Goal: Complete application form

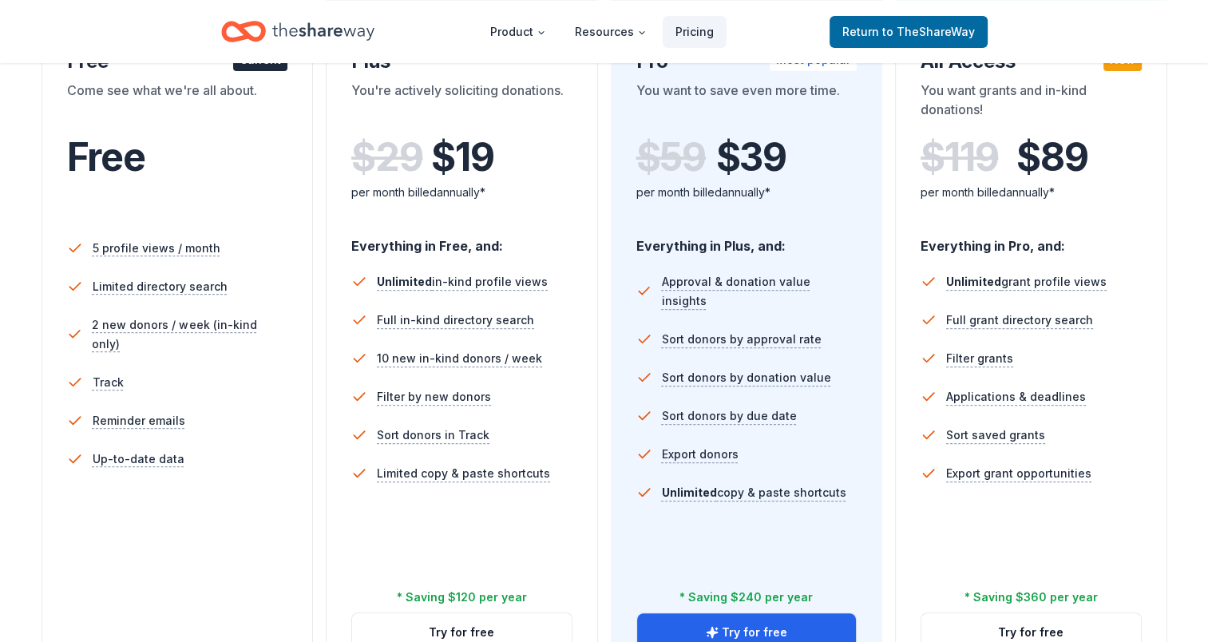
scroll to position [160, 0]
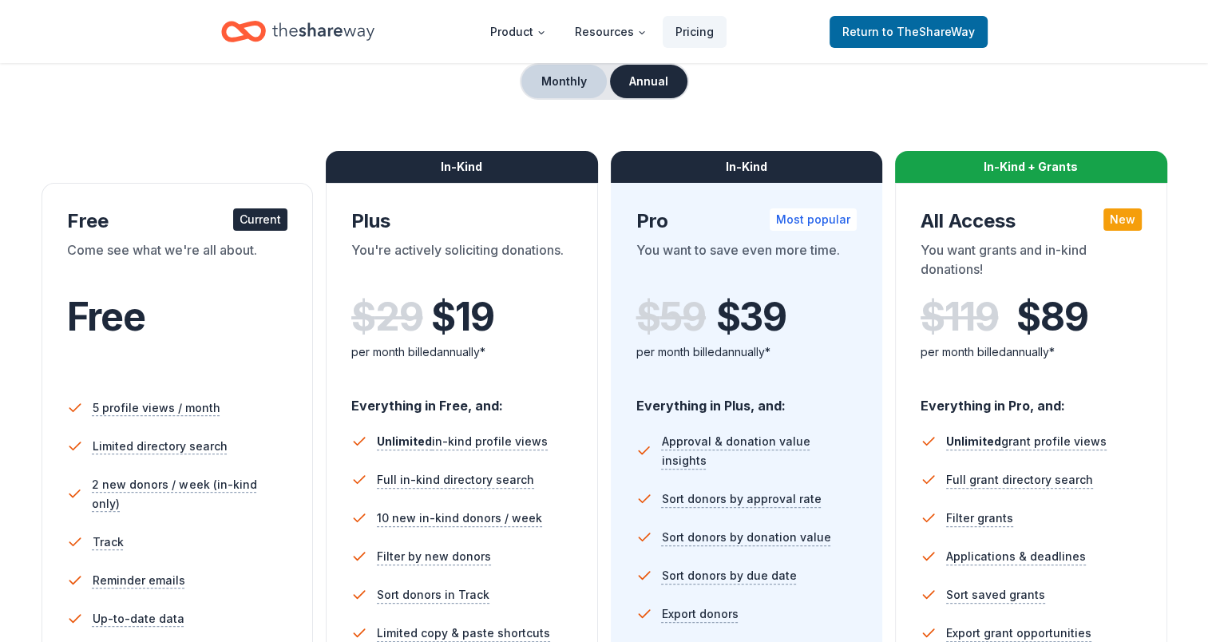
click at [560, 89] on button "Monthly" at bounding box center [563, 82] width 85 height 34
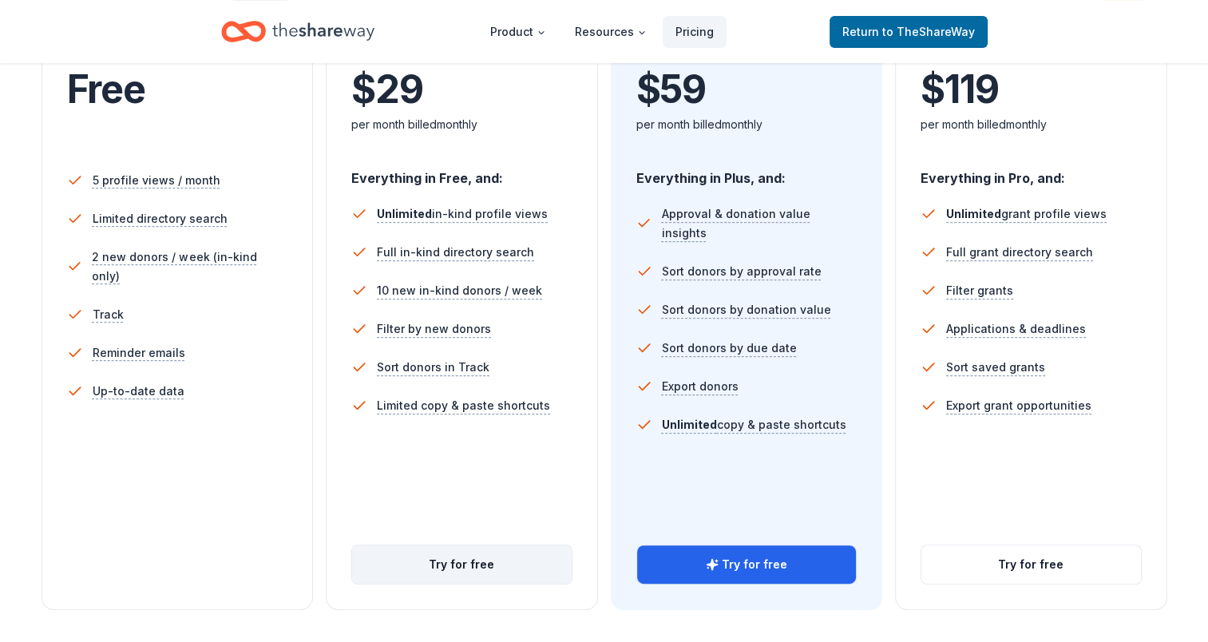
scroll to position [559, 0]
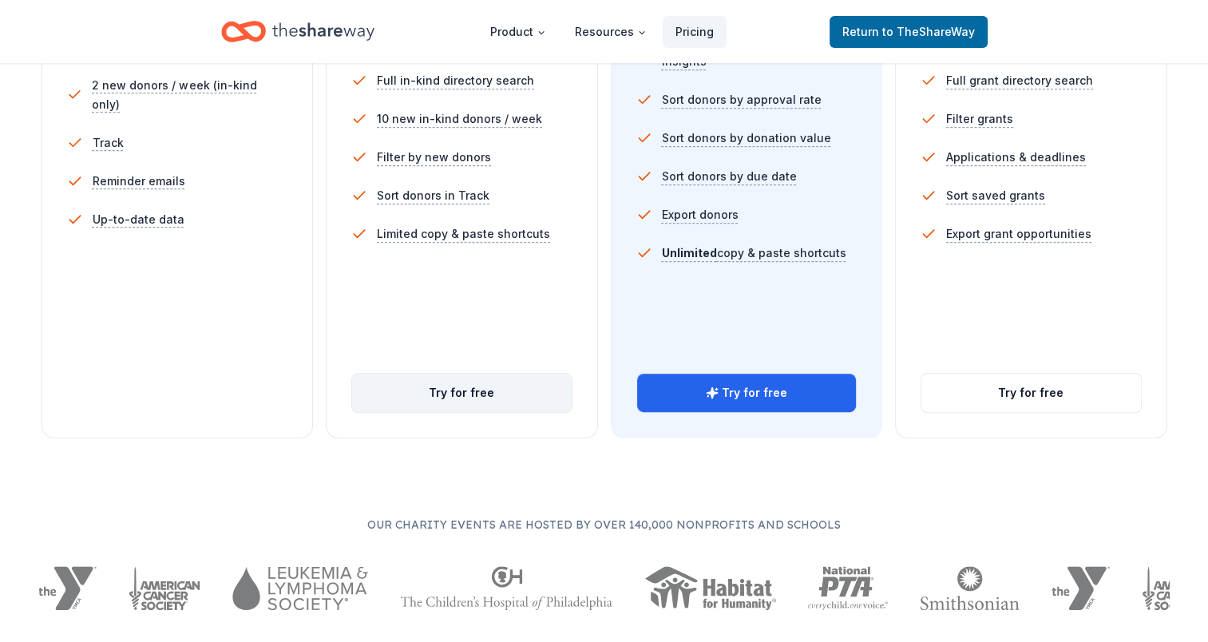
click at [470, 396] on button "Try for free" at bounding box center [462, 393] width 220 height 38
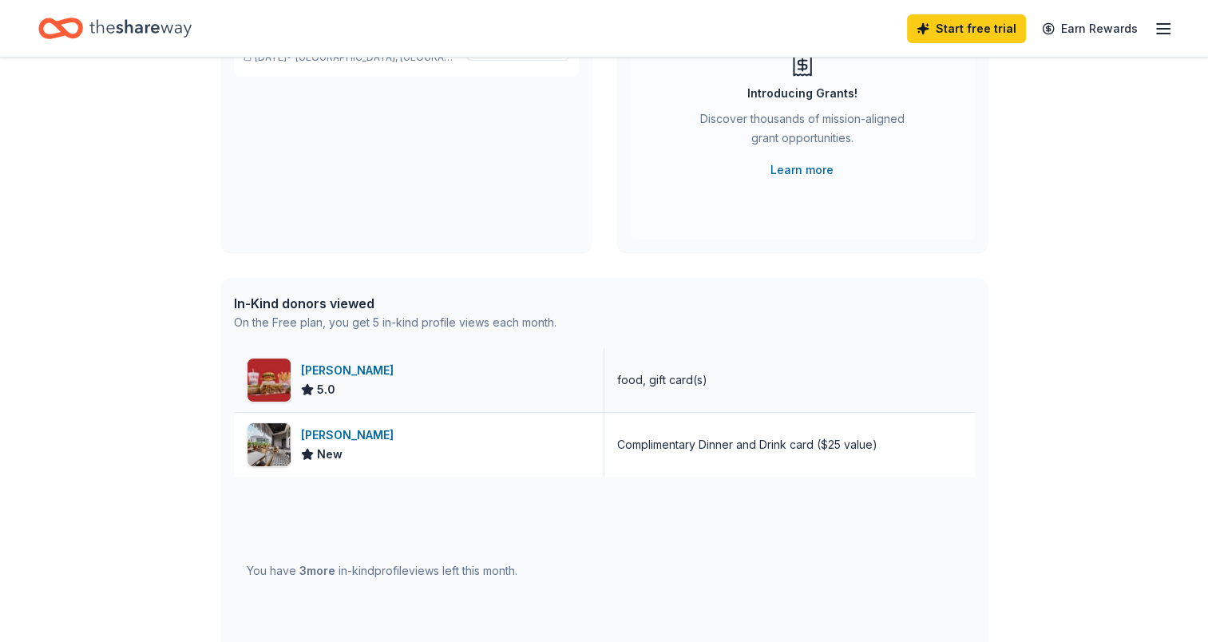
scroll to position [319, 0]
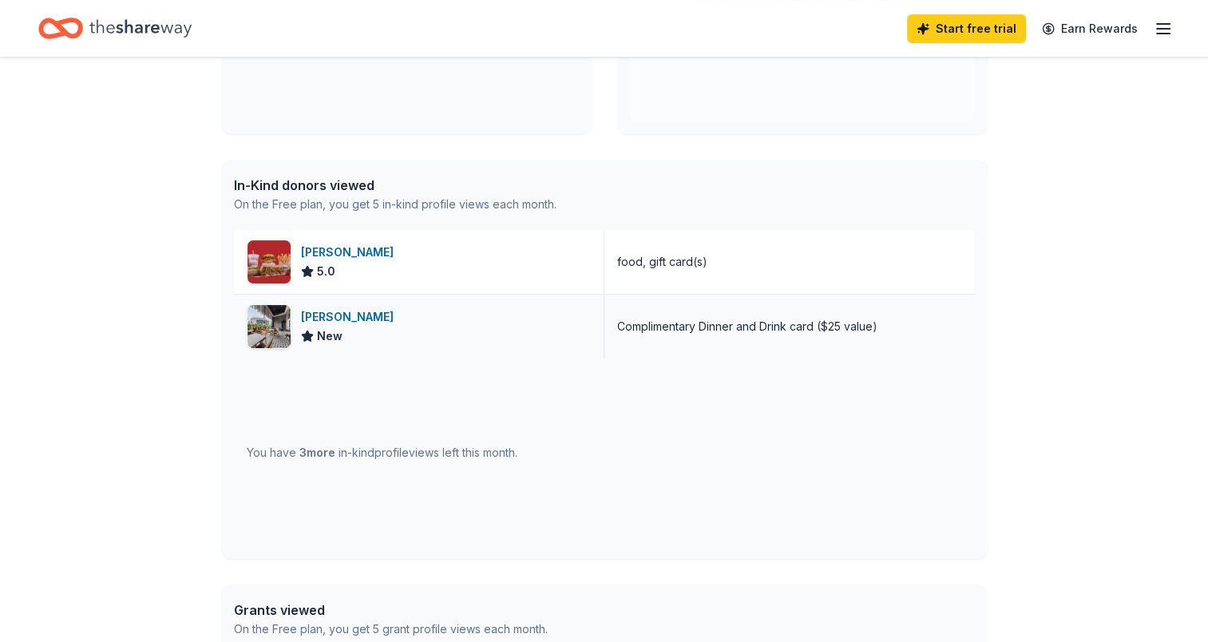
click at [320, 315] on div "[PERSON_NAME]" at bounding box center [350, 316] width 99 height 19
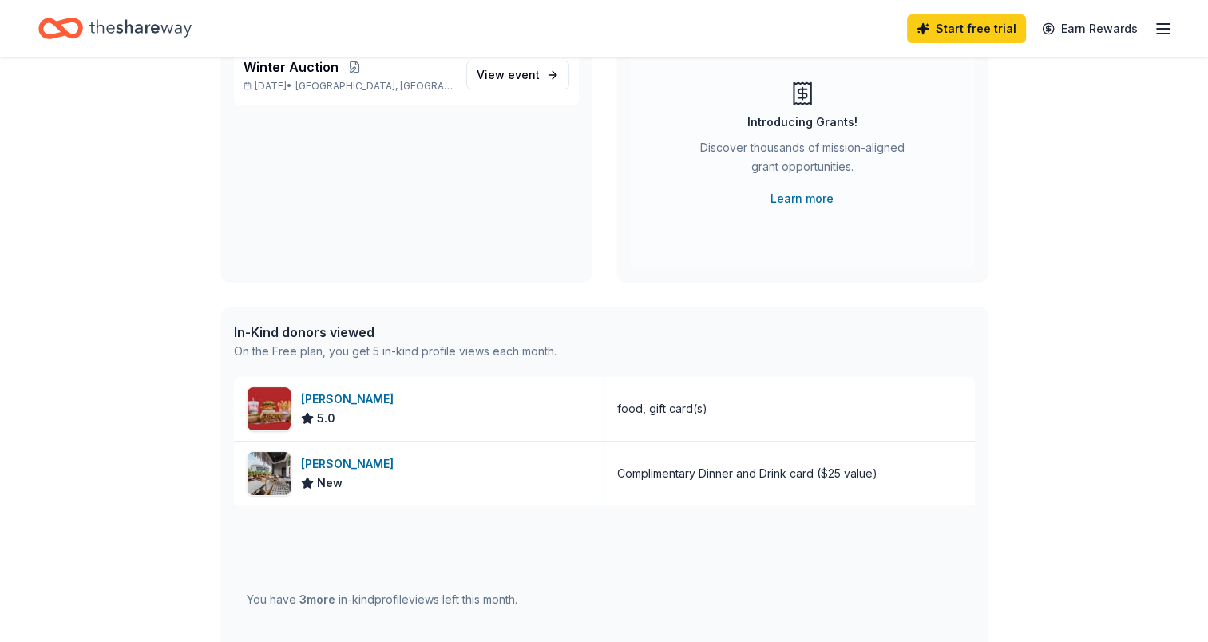
scroll to position [80, 0]
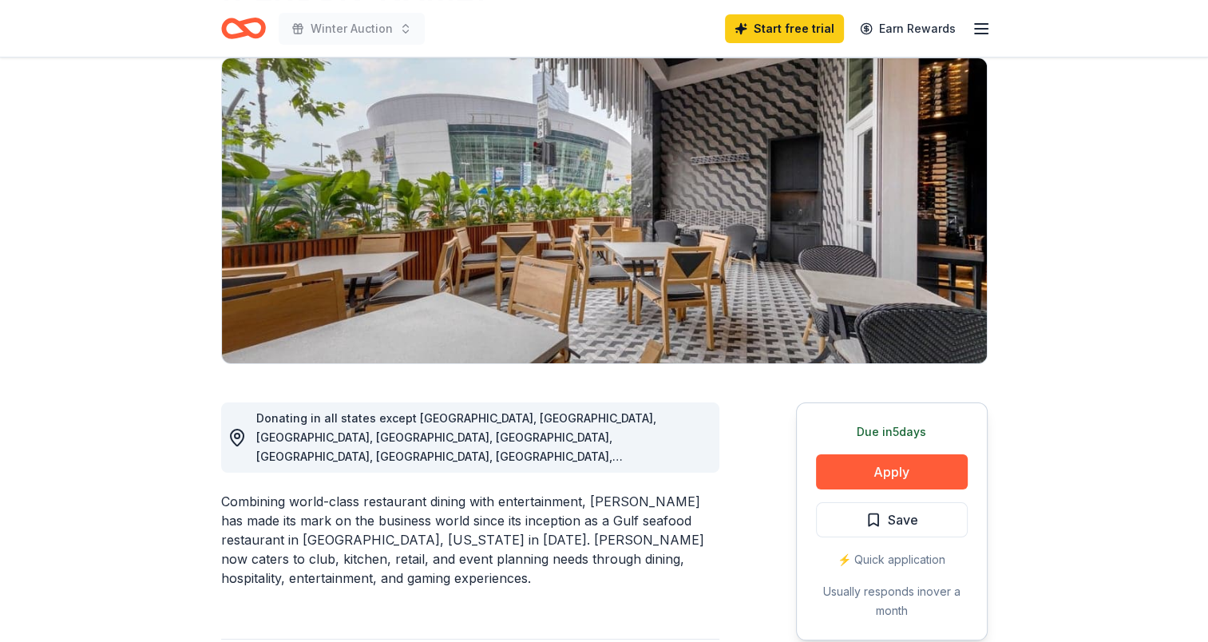
scroll to position [319, 0]
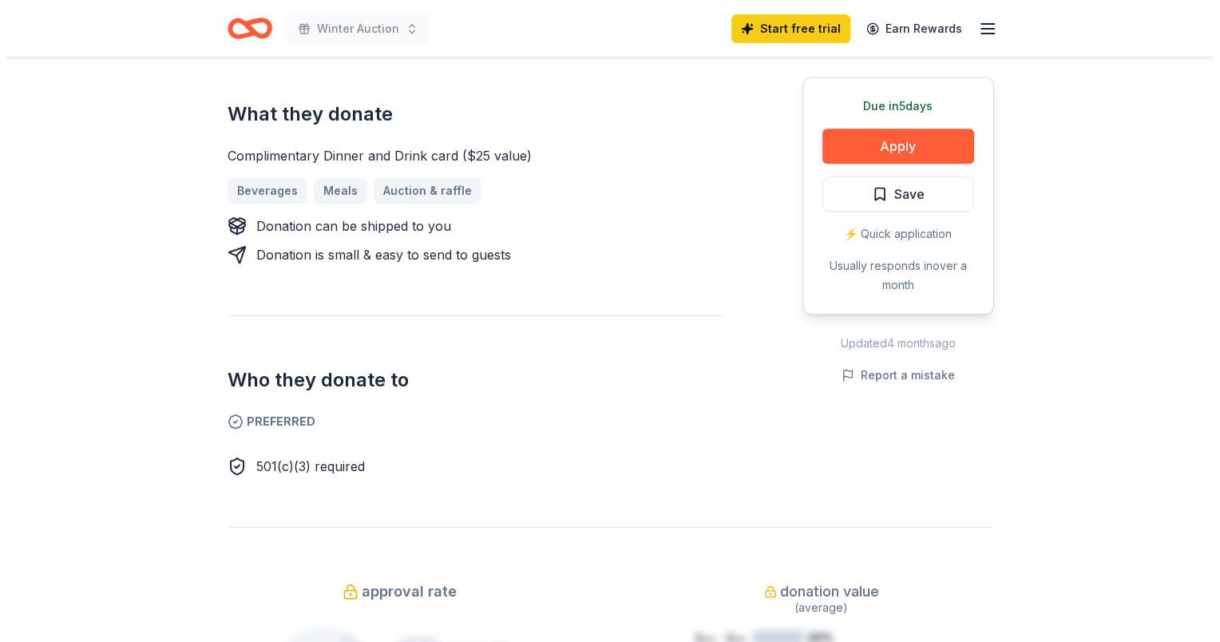
scroll to position [719, 0]
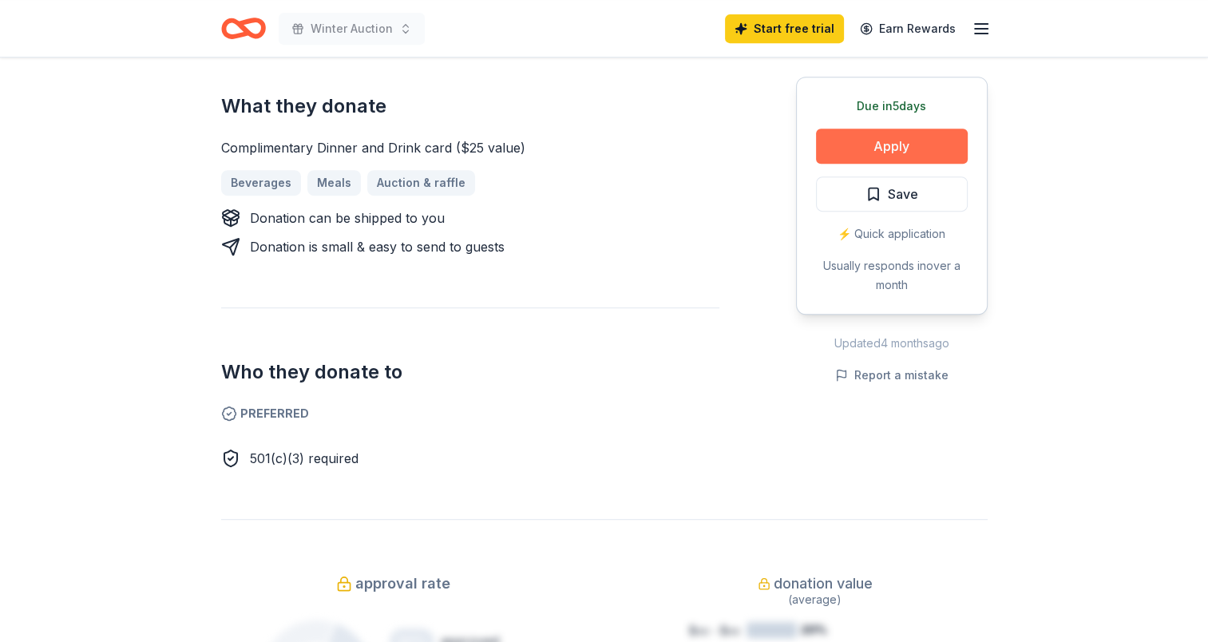
click at [926, 148] on button "Apply" at bounding box center [892, 146] width 152 height 35
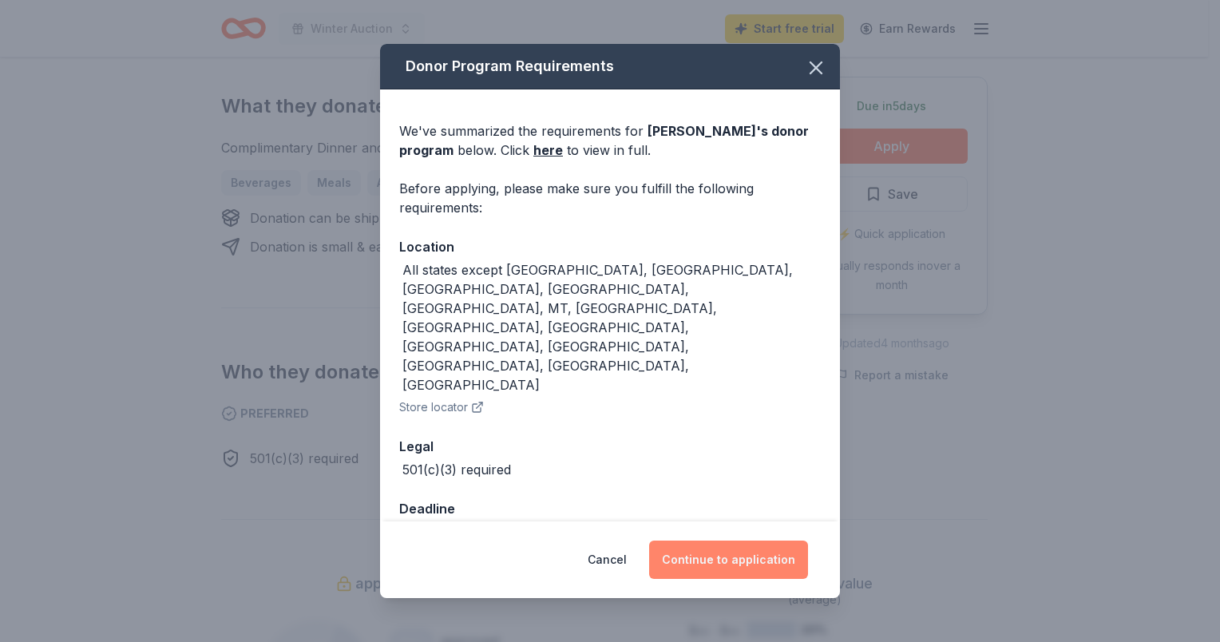
click at [727, 541] on button "Continue to application" at bounding box center [728, 560] width 159 height 38
